Goal: Navigation & Orientation: Find specific page/section

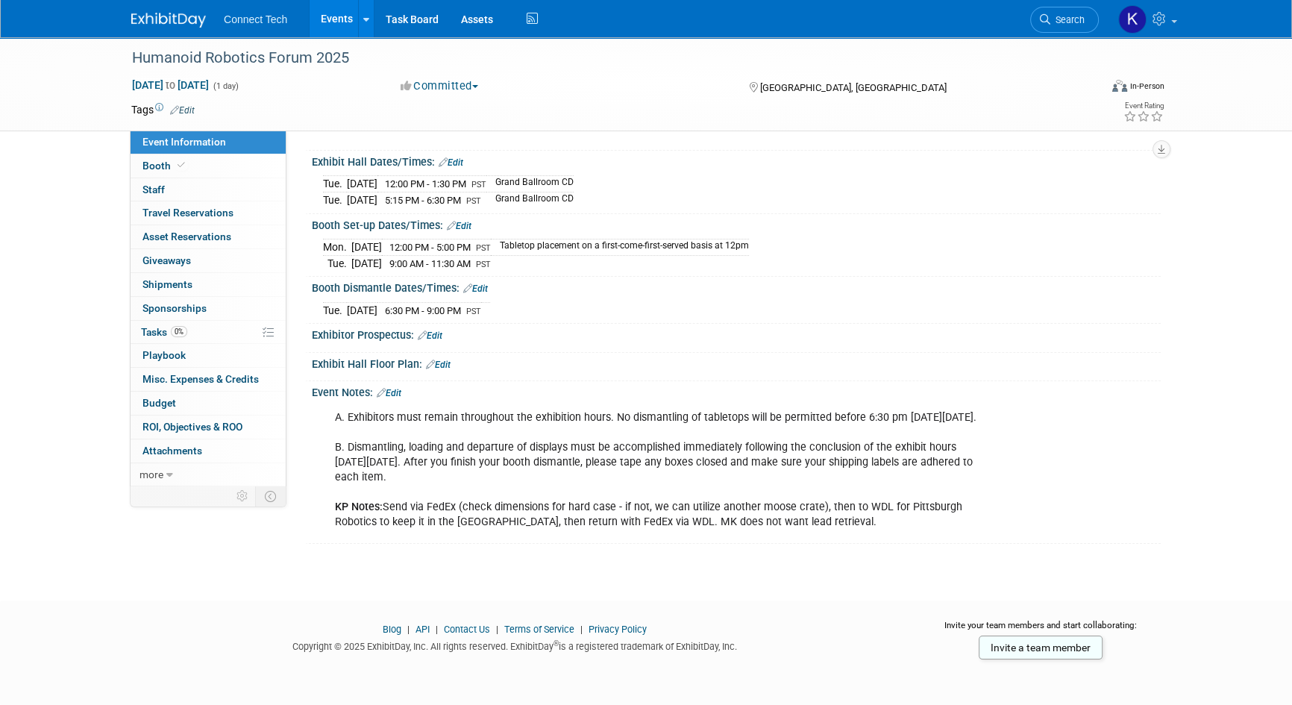
click at [337, 16] on link "Events" at bounding box center [337, 18] width 54 height 37
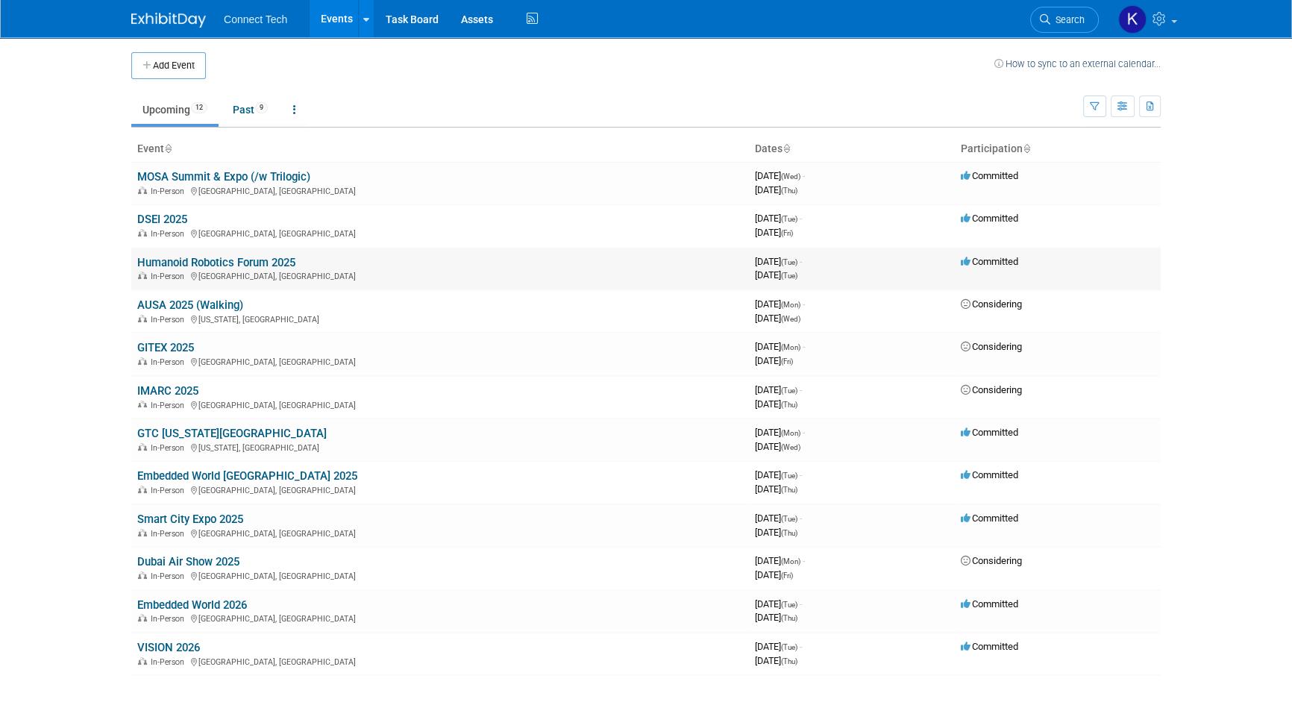
click at [261, 260] on link "Humanoid Robotics Forum 2025" at bounding box center [216, 262] width 158 height 13
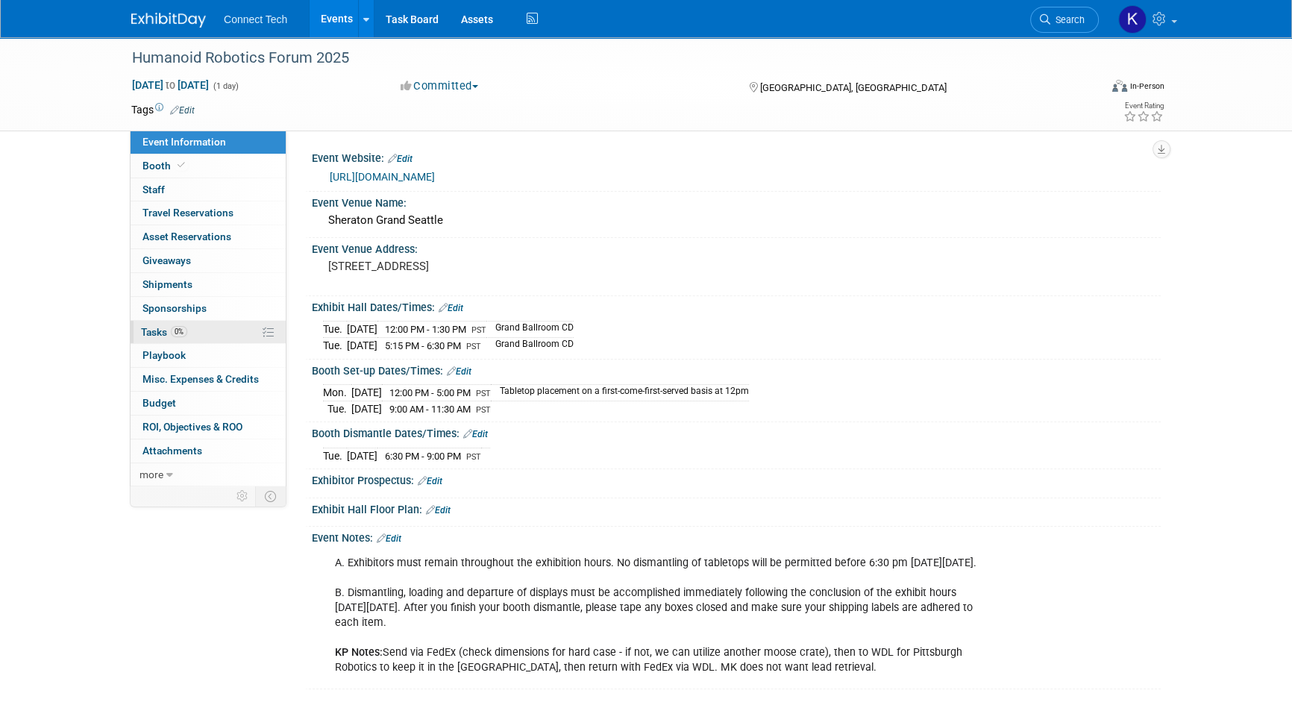
click at [202, 340] on link "0% Tasks 0%" at bounding box center [208, 332] width 155 height 23
